Goal: Task Accomplishment & Management: Complete application form

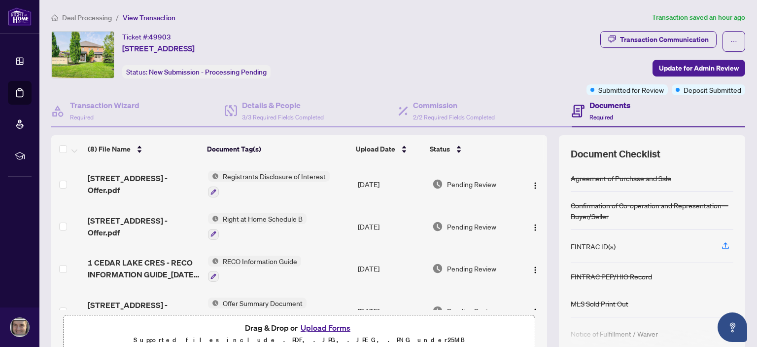
scroll to position [57, 0]
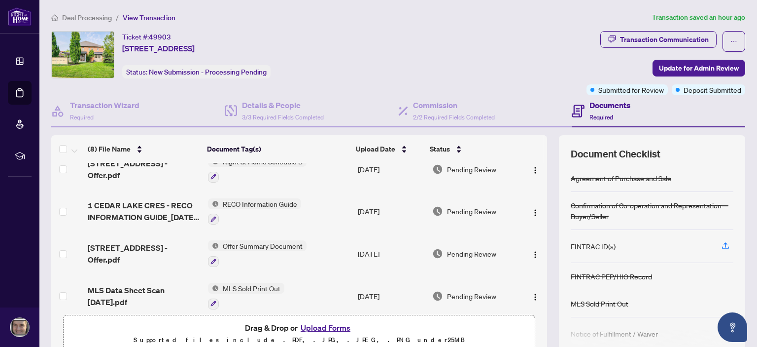
click at [320, 329] on button "Upload Forms" at bounding box center [326, 327] width 56 height 13
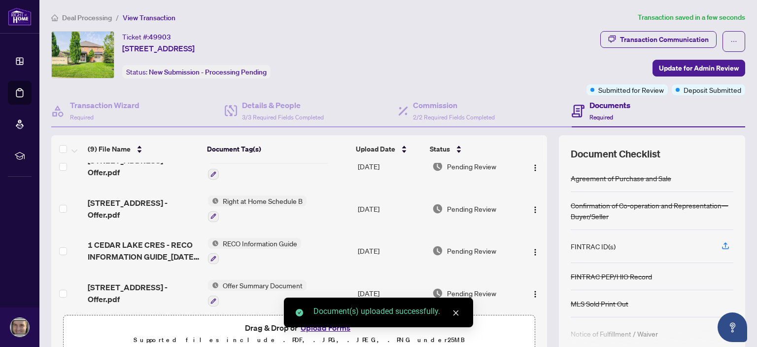
scroll to position [0, 0]
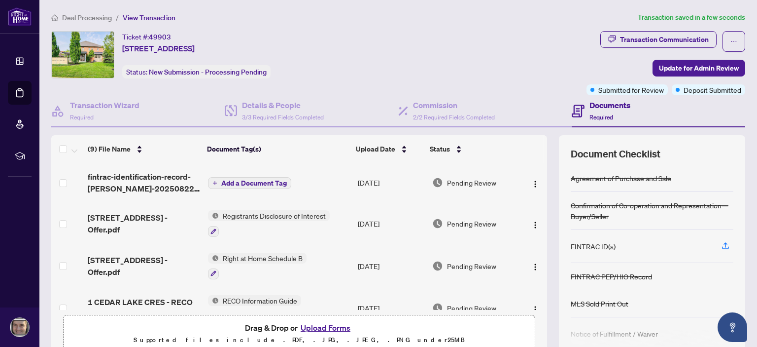
click at [264, 184] on span "Add a Document Tag" at bounding box center [254, 183] width 66 height 7
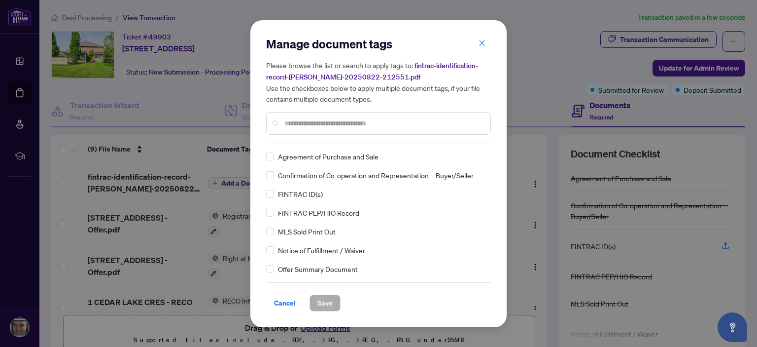
click at [319, 144] on div "Manage document tags Please browse the list or search to apply tags to: fintrac…" at bounding box center [378, 173] width 225 height 275
click at [322, 120] on input "text" at bounding box center [384, 123] width 198 height 11
type input "***"
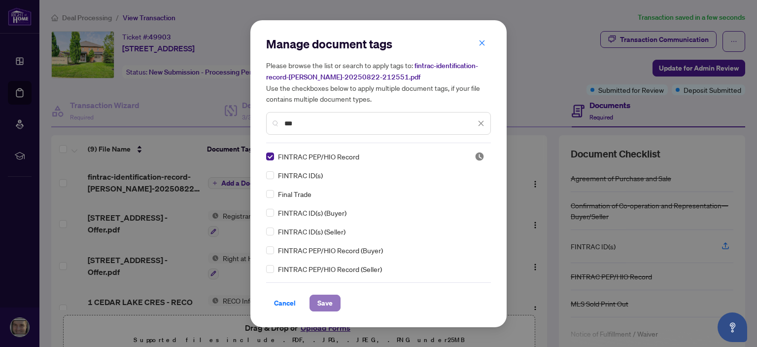
click at [313, 297] on button "Save" at bounding box center [325, 302] width 31 height 17
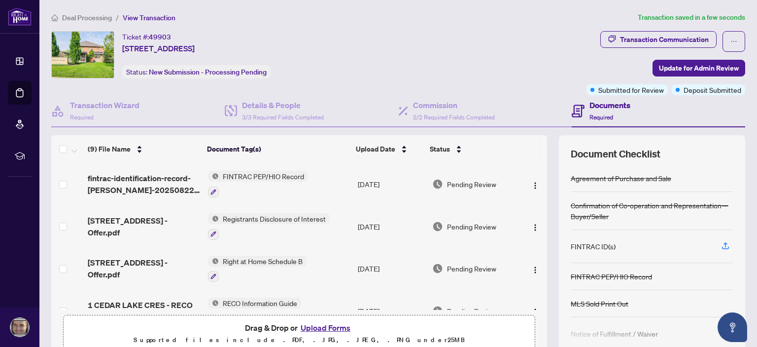
click at [99, 14] on span "Deal Processing" at bounding box center [87, 17] width 50 height 9
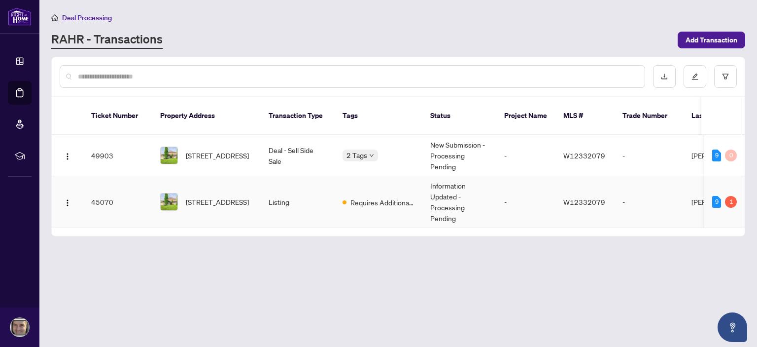
click at [503, 196] on td "-" at bounding box center [526, 202] width 59 height 52
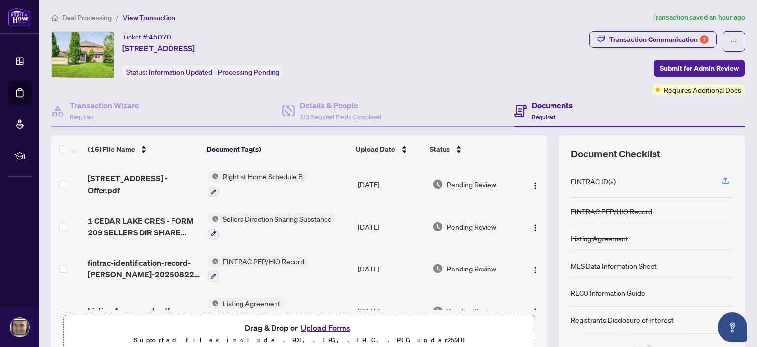
click at [326, 329] on button "Upload Forms" at bounding box center [326, 327] width 56 height 13
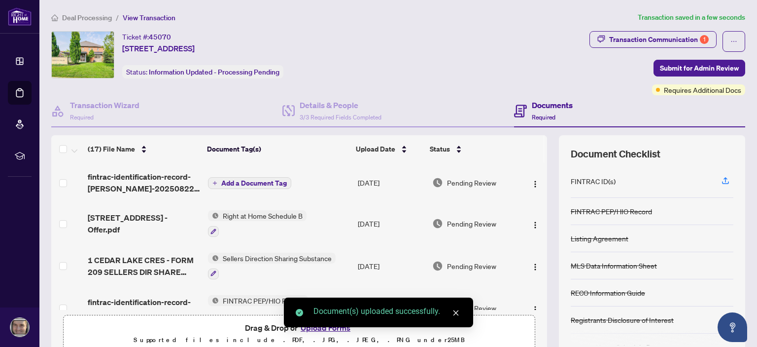
click at [273, 180] on span "Add a Document Tag" at bounding box center [254, 183] width 66 height 7
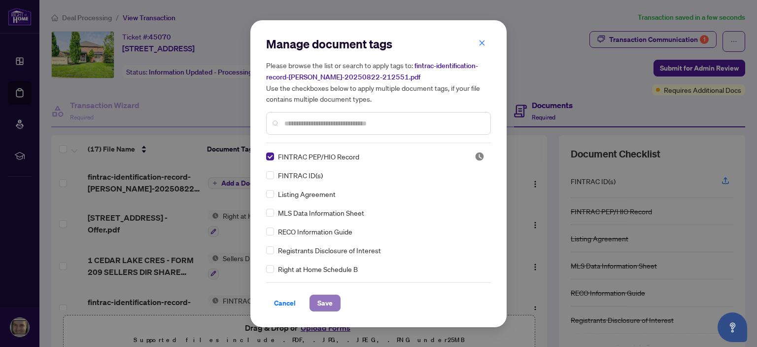
click at [328, 306] on button "Save" at bounding box center [325, 302] width 31 height 17
